Goal: Check status: Check status

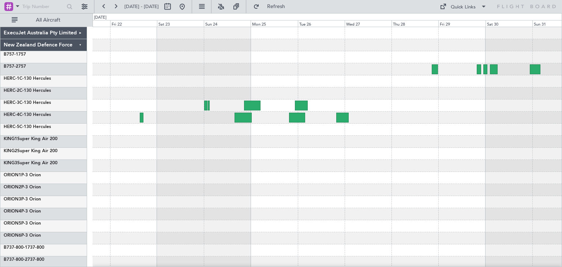
click at [429, 163] on div at bounding box center [327, 178] width 469 height 302
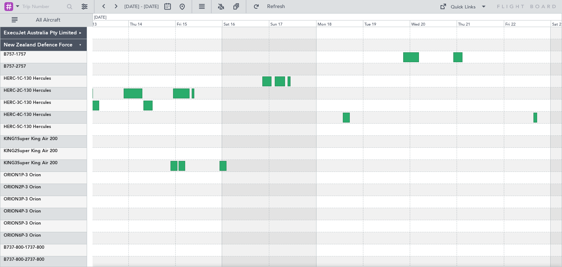
click at [412, 192] on div at bounding box center [327, 190] width 469 height 12
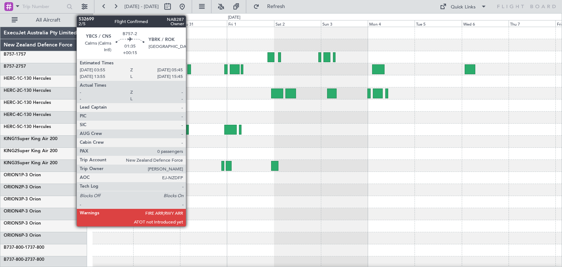
click at [189, 69] on div at bounding box center [189, 69] width 4 height 10
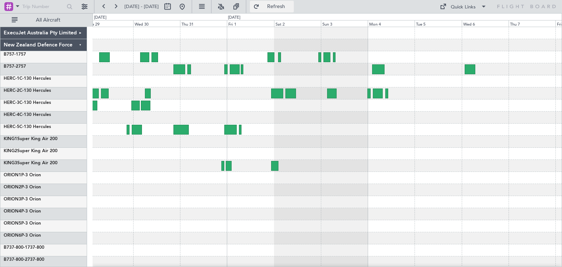
drag, startPoint x: 305, startPoint y: 5, endPoint x: 302, endPoint y: 10, distance: 5.9
click at [292, 5] on span "Refresh" at bounding box center [276, 6] width 31 height 5
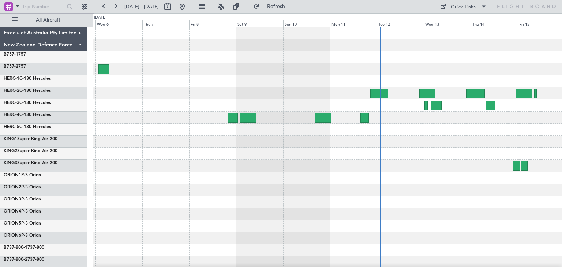
click at [49, 207] on div "ExecuJet Australia Pty Limited New Zealand Defence Force B757-1 757 B757-2 757 …" at bounding box center [281, 140] width 562 height 254
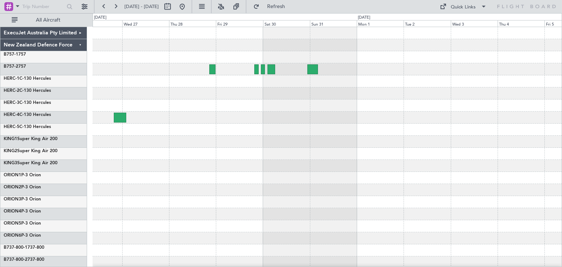
click at [230, 161] on div at bounding box center [327, 178] width 469 height 302
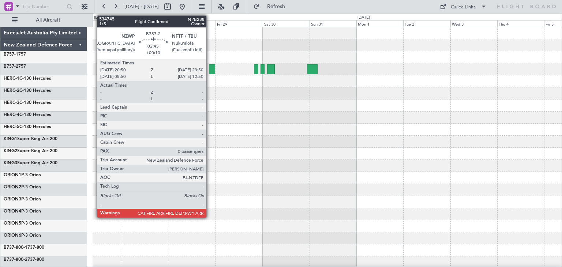
click at [210, 67] on div at bounding box center [212, 69] width 6 height 10
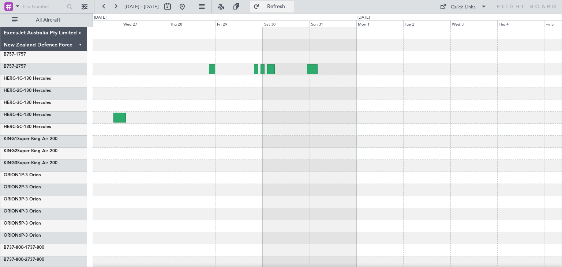
click at [292, 7] on span "Refresh" at bounding box center [276, 6] width 31 height 5
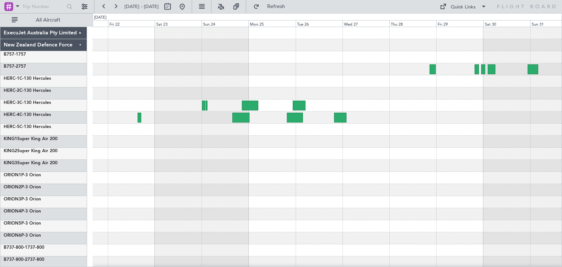
click at [476, 191] on div at bounding box center [327, 178] width 469 height 302
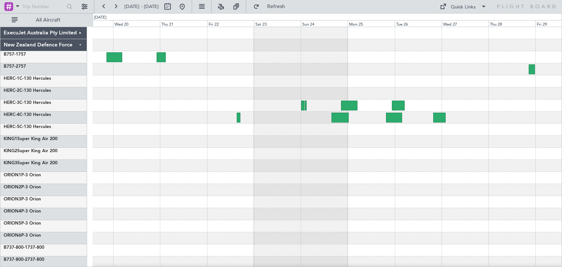
click at [290, 165] on div at bounding box center [327, 166] width 469 height 12
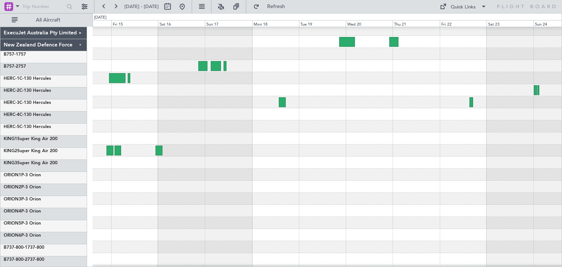
scroll to position [17, 0]
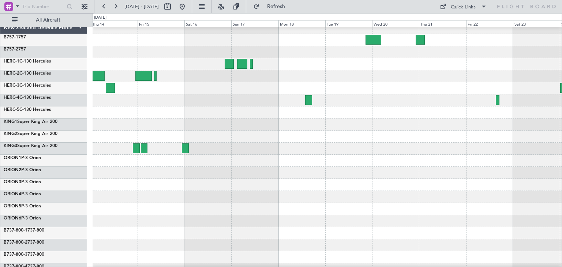
click at [427, 167] on div at bounding box center [327, 173] width 469 height 12
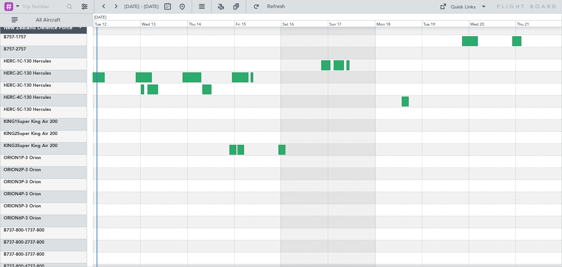
scroll to position [6, 0]
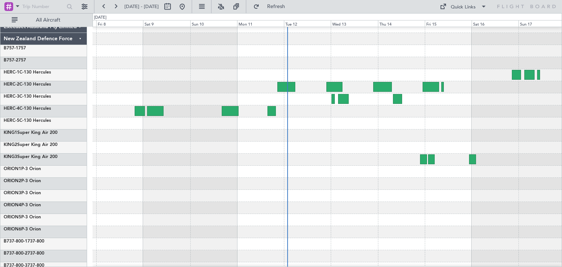
click at [514, 139] on div at bounding box center [327, 136] width 469 height 12
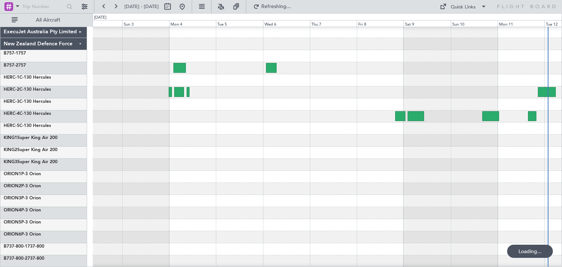
click at [494, 167] on div at bounding box center [327, 165] width 469 height 12
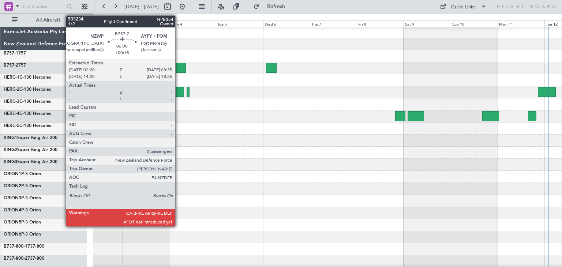
click at [179, 67] on div at bounding box center [180, 68] width 12 height 10
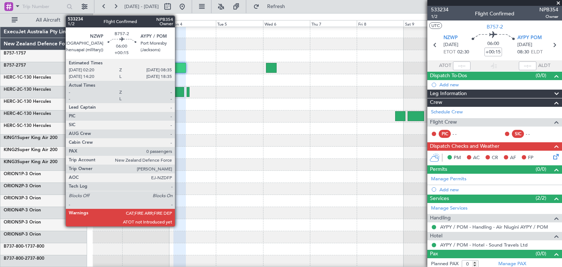
click at [178, 69] on div at bounding box center [180, 68] width 12 height 10
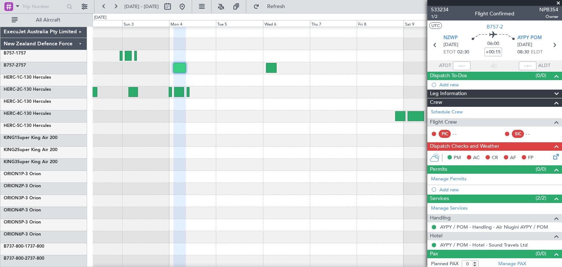
click at [559, 1] on span at bounding box center [558, 3] width 7 height 7
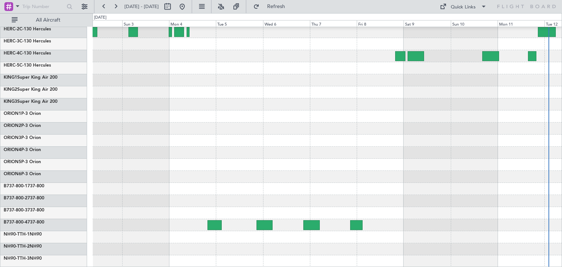
scroll to position [0, 0]
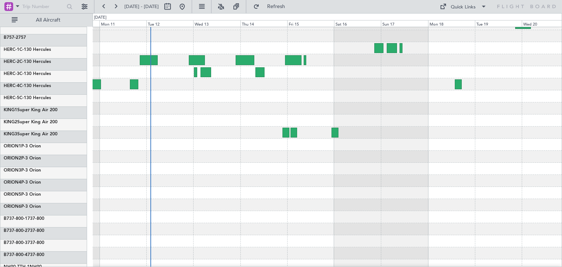
click at [4, 163] on div "ExecuJet Australia Pty Limited New Zealand Defence Force B757-1 757 B757-2 757 …" at bounding box center [281, 140] width 562 height 254
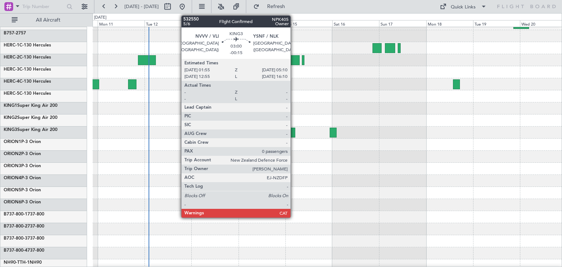
click at [294, 133] on div at bounding box center [292, 133] width 7 height 10
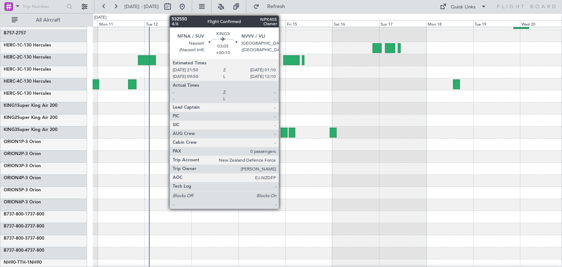
click at [282, 131] on div at bounding box center [284, 133] width 7 height 10
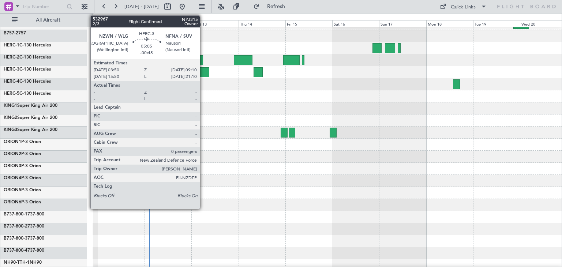
click at [203, 68] on div at bounding box center [204, 72] width 11 height 10
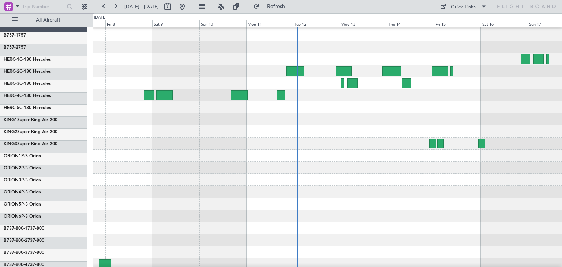
click at [459, 170] on div at bounding box center [327, 168] width 469 height 12
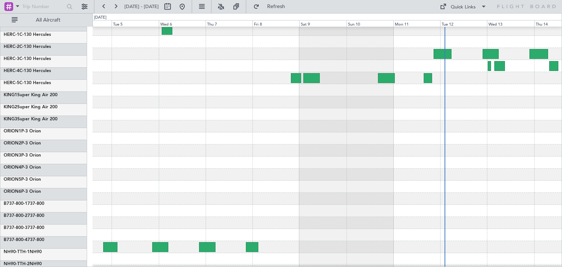
scroll to position [48, 0]
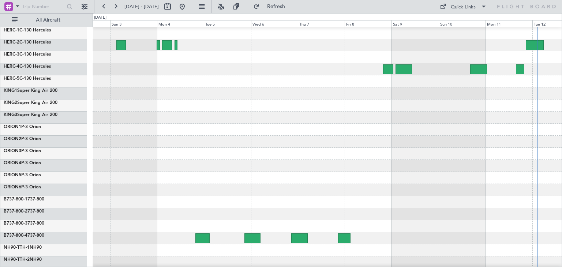
click at [414, 137] on div at bounding box center [327, 142] width 469 height 12
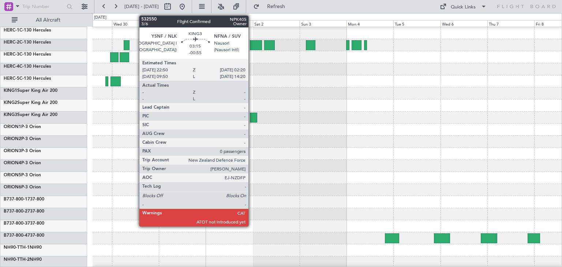
click at [252, 115] on div at bounding box center [253, 118] width 7 height 10
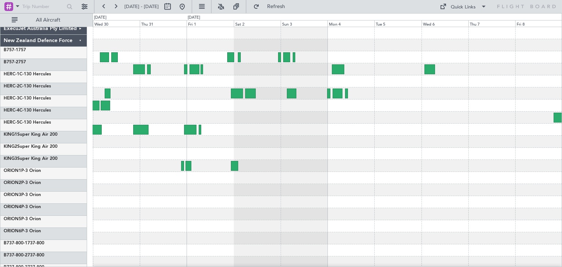
scroll to position [0, 0]
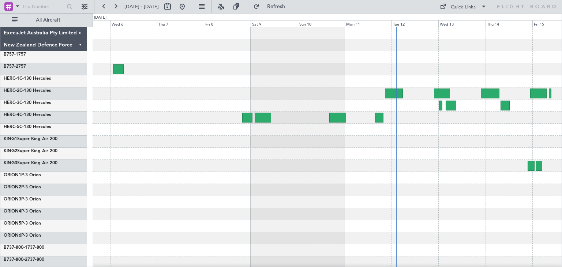
click at [80, 197] on div "ExecuJet Australia Pty Limited New Zealand Defence Force B757-1 757 B757-2 757 …" at bounding box center [281, 140] width 562 height 254
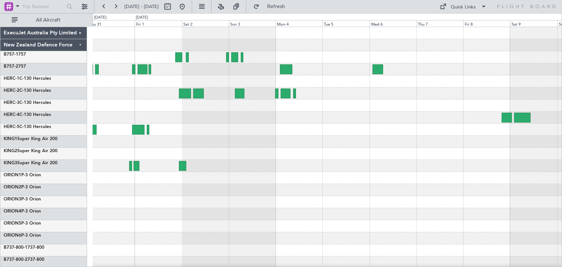
click at [413, 178] on div at bounding box center [327, 178] width 469 height 302
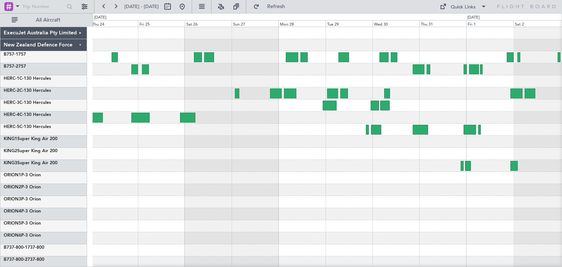
click at [490, 158] on div at bounding box center [327, 154] width 469 height 12
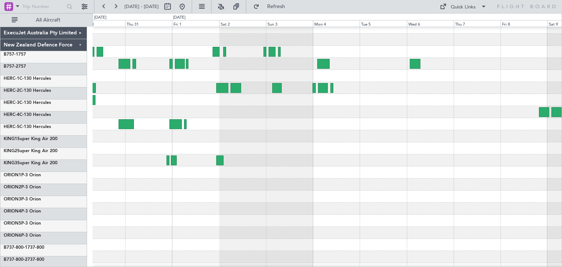
scroll to position [5, 0]
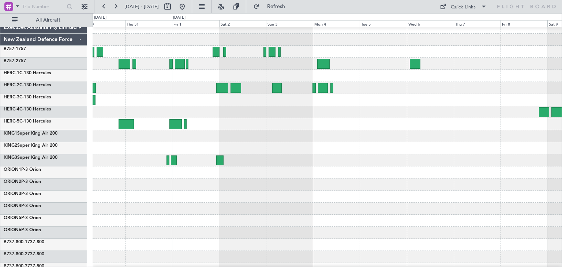
click at [0, 202] on html "[DATE] - [DATE] Refresh Quick Links All Aircraft ExecuJet Australia Pty Limited…" at bounding box center [281, 133] width 562 height 267
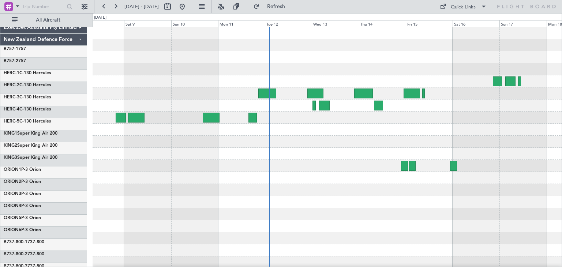
scroll to position [0, 0]
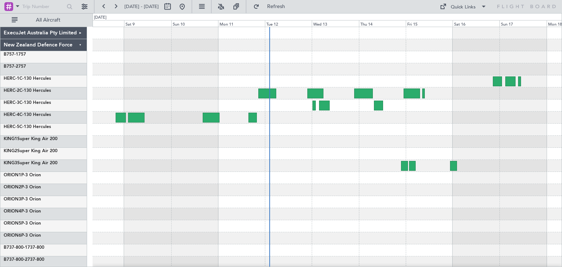
click at [15, 186] on div "ExecuJet Australia Pty Limited New Zealand Defence Force B757-1 757 B757-2 757 …" at bounding box center [281, 140] width 562 height 254
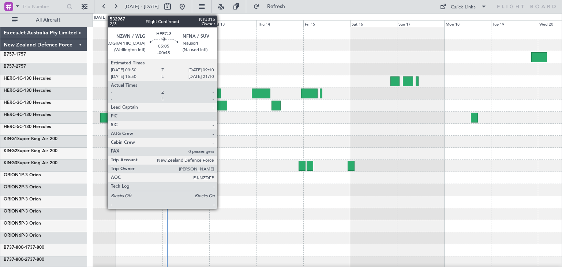
click at [220, 103] on div at bounding box center [222, 106] width 11 height 10
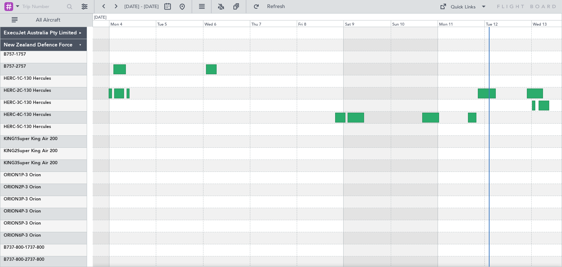
click at [562, 205] on div "ExecuJet Australia Pty Limited New Zealand Defence Force B757-1 757 B757-2 757 …" at bounding box center [281, 140] width 562 height 254
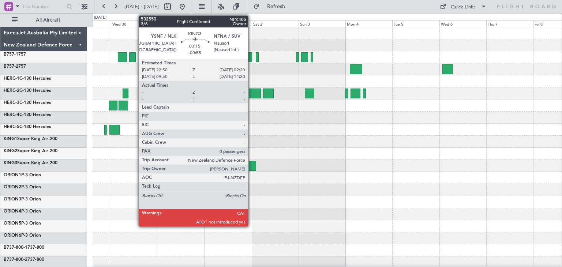
click at [252, 163] on div at bounding box center [252, 166] width 7 height 10
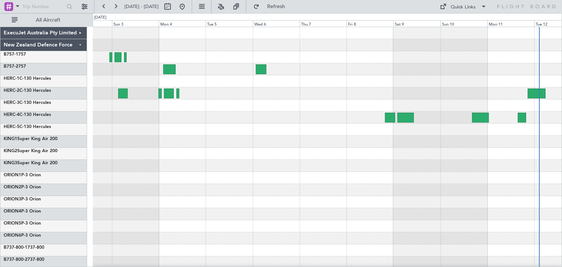
click at [155, 186] on div at bounding box center [327, 178] width 469 height 302
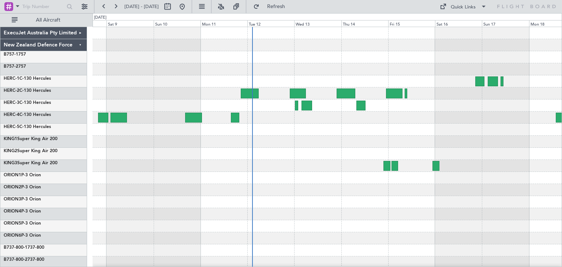
click at [151, 185] on div at bounding box center [327, 190] width 469 height 12
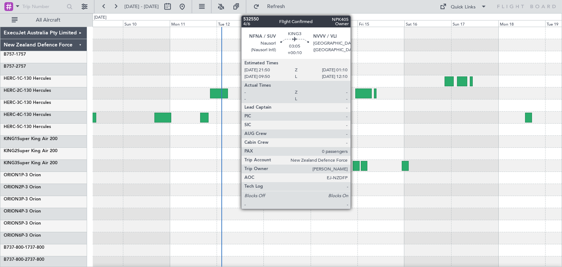
click at [354, 165] on div at bounding box center [356, 166] width 7 height 10
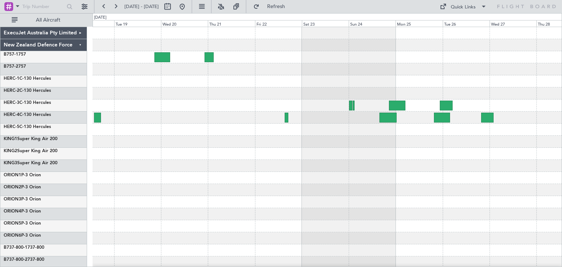
click at [12, 223] on div "ExecuJet Australia Pty Limited New Zealand Defence Force B757-1 757 B757-2 757 …" at bounding box center [281, 140] width 562 height 254
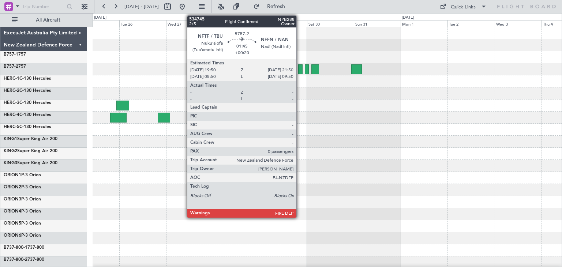
click at [300, 68] on div at bounding box center [300, 69] width 4 height 10
